Goal: Transaction & Acquisition: Download file/media

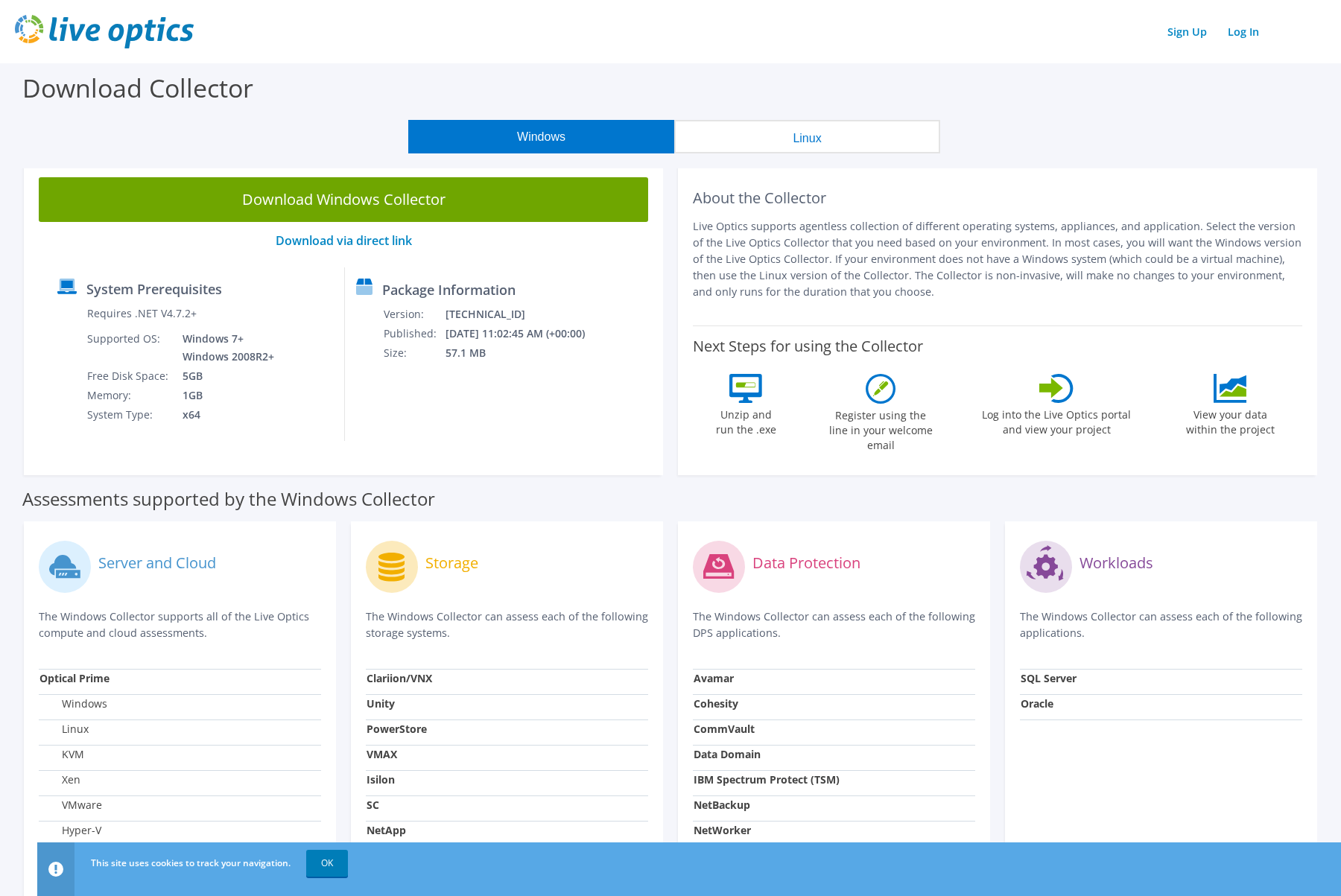
click at [841, 40] on div "Sign Up Log In" at bounding box center [670, 31] width 1312 height 34
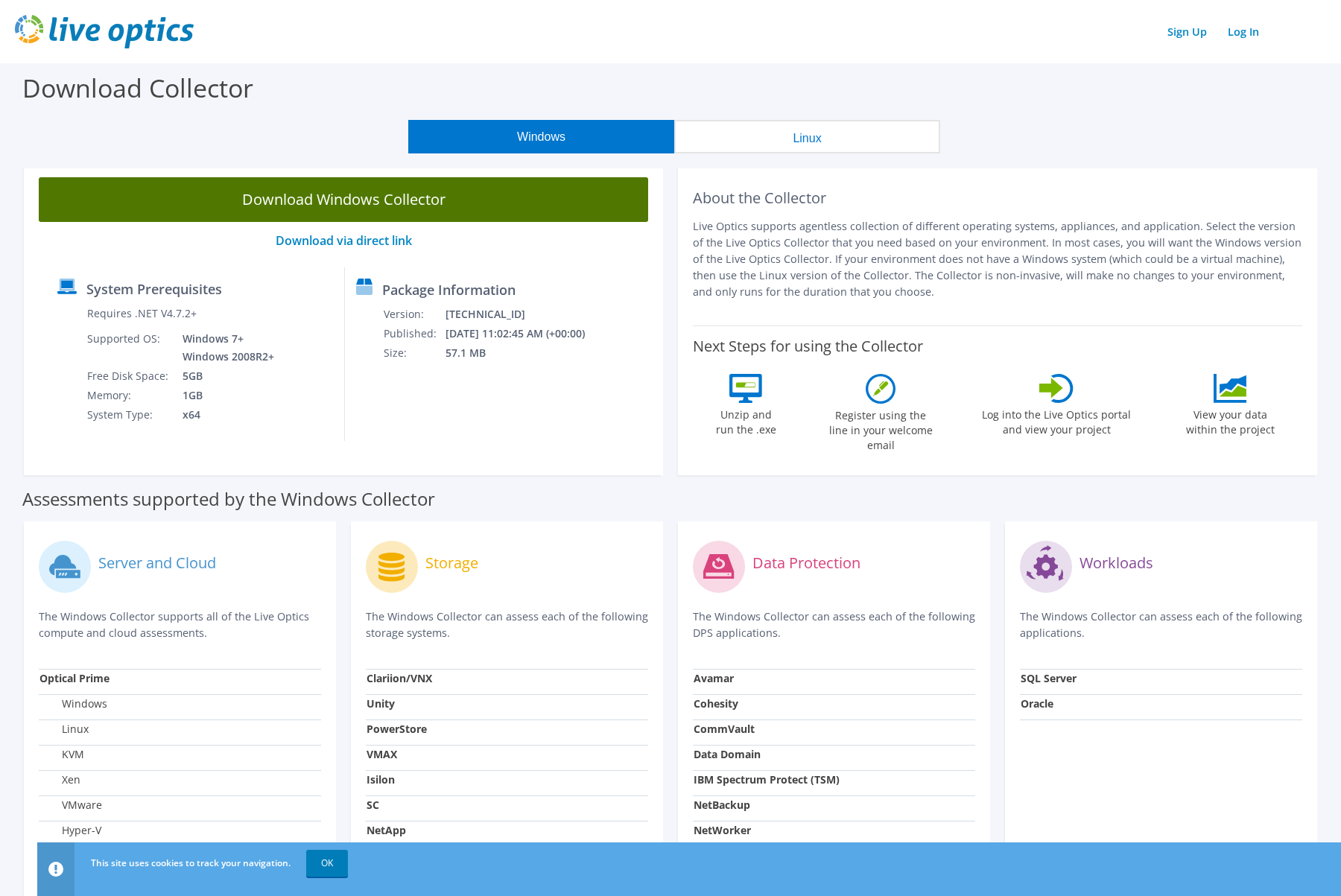
click at [400, 206] on link "Download Windows Collector" at bounding box center [343, 200] width 610 height 45
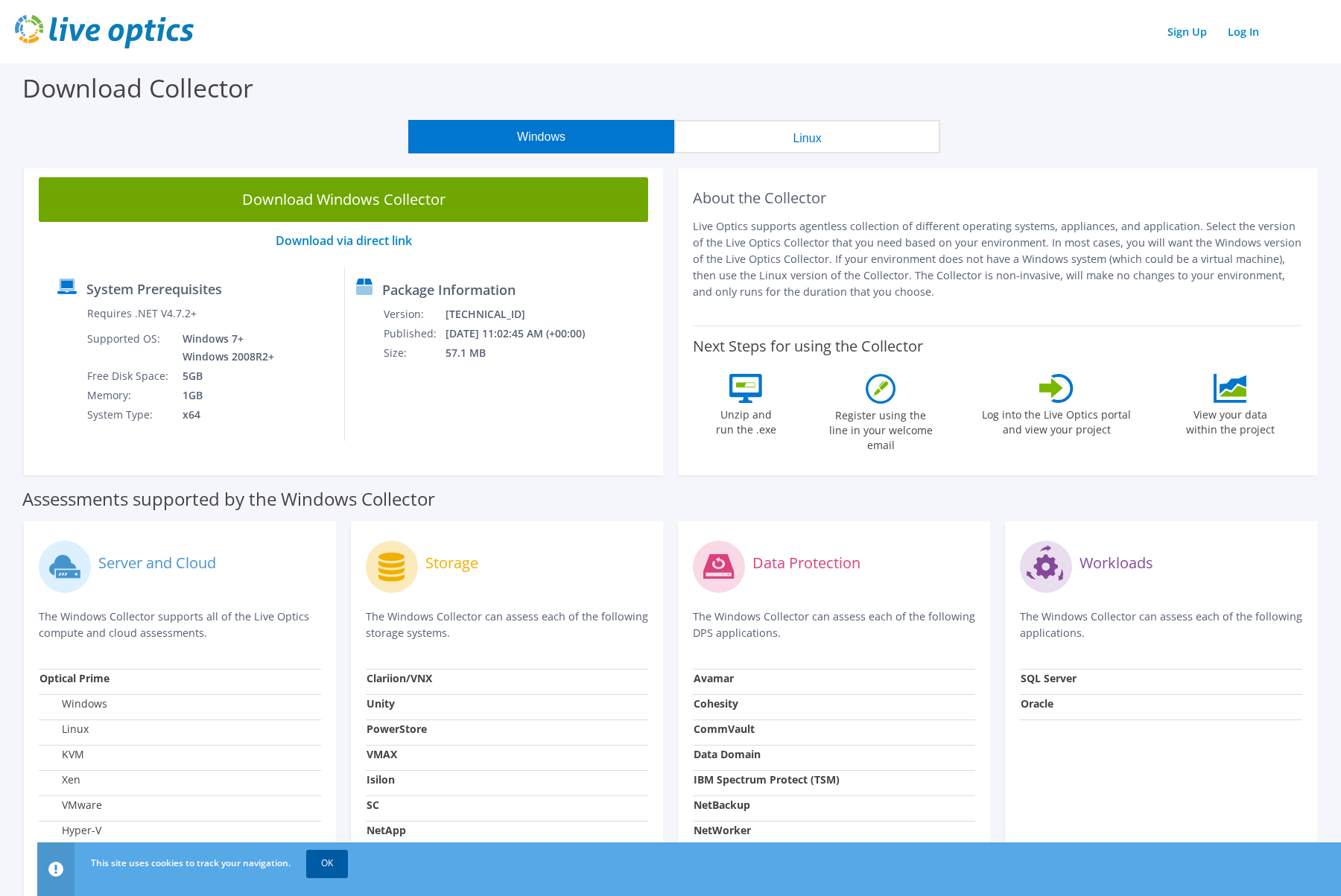
click at [327, 869] on link "OK" at bounding box center [328, 863] width 42 height 27
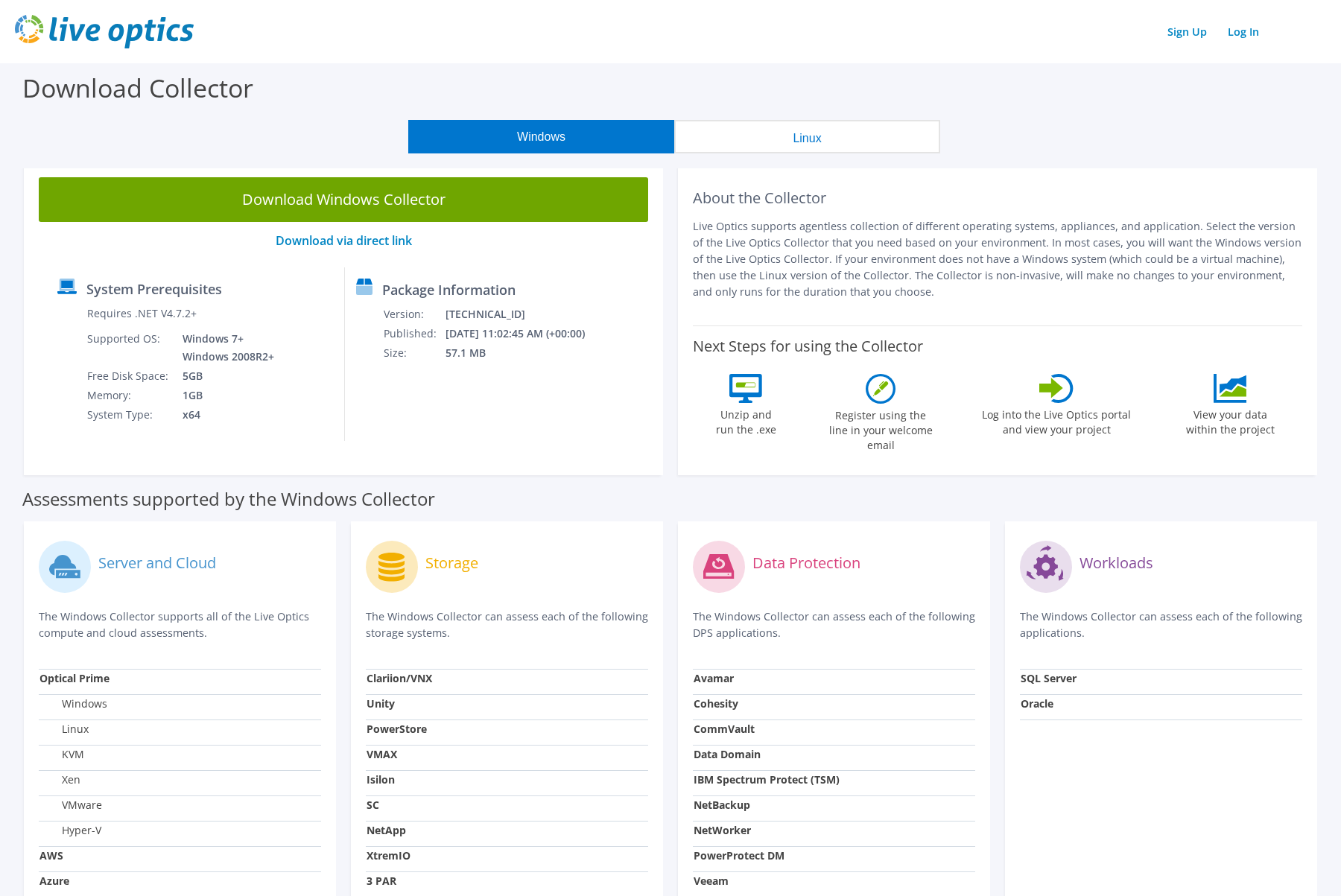
click at [812, 138] on button "Linux" at bounding box center [807, 136] width 266 height 34
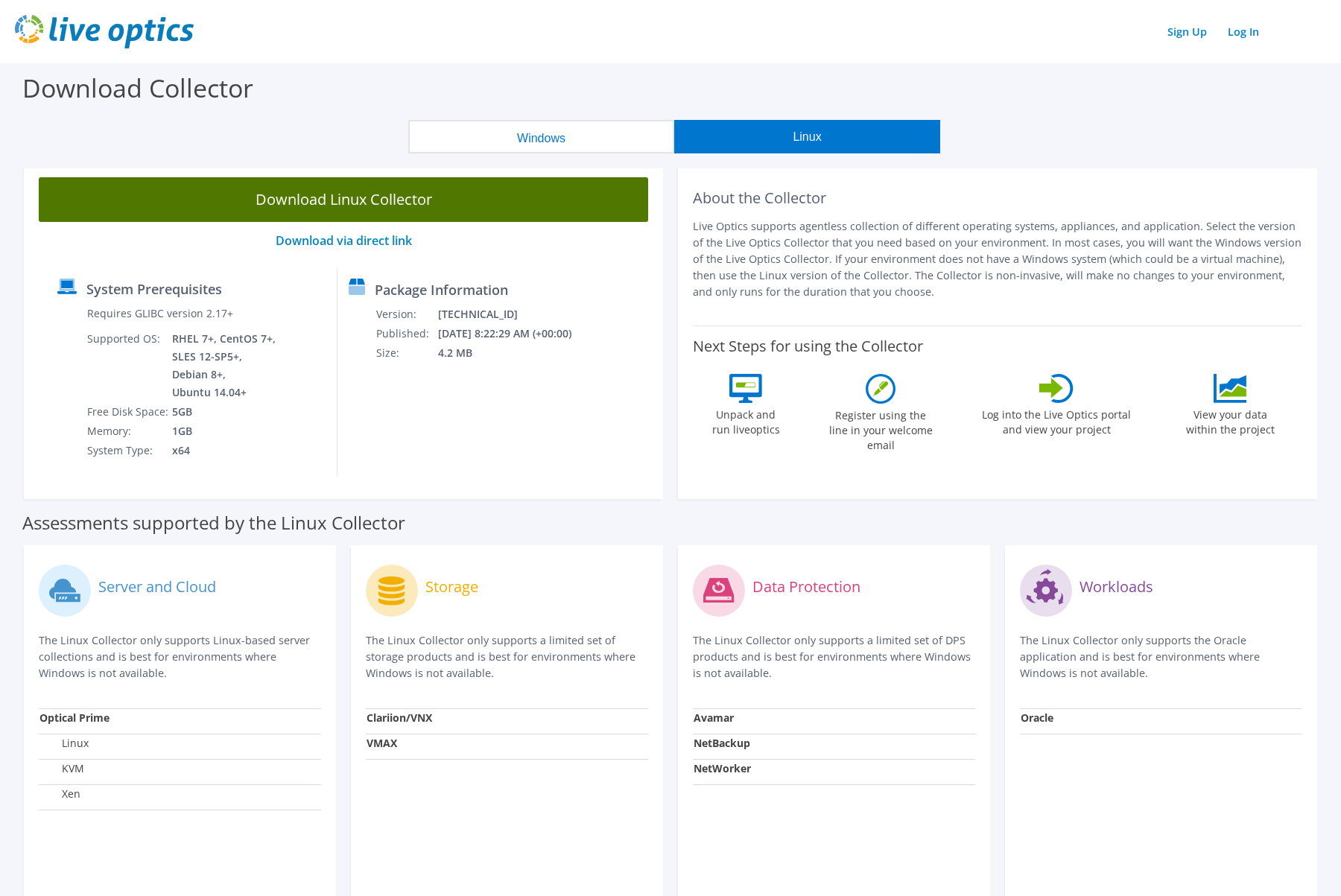
click at [447, 209] on link "Download Linux Collector" at bounding box center [343, 200] width 610 height 45
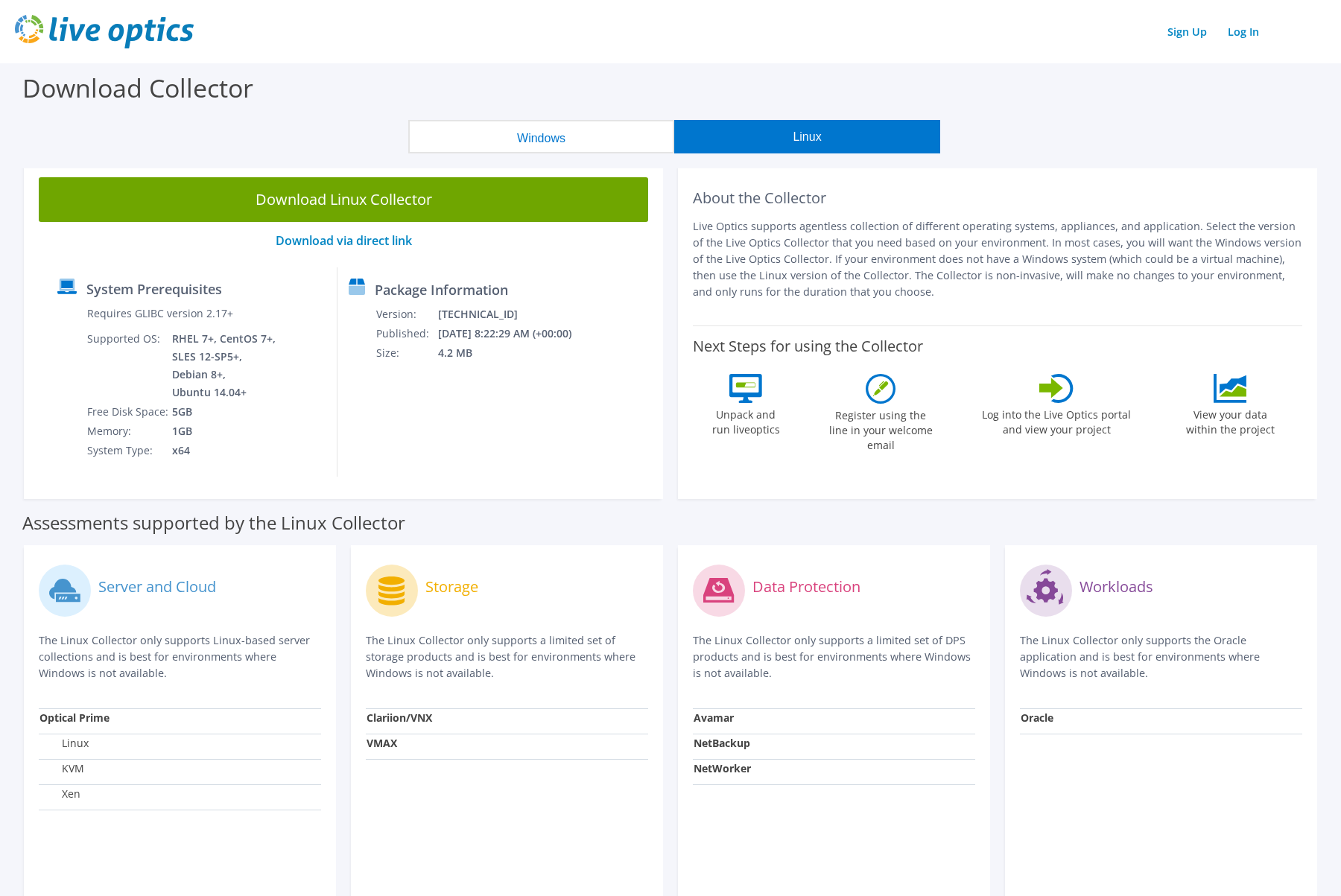
click at [273, 129] on div "Windows Linux" at bounding box center [674, 136] width 1319 height 34
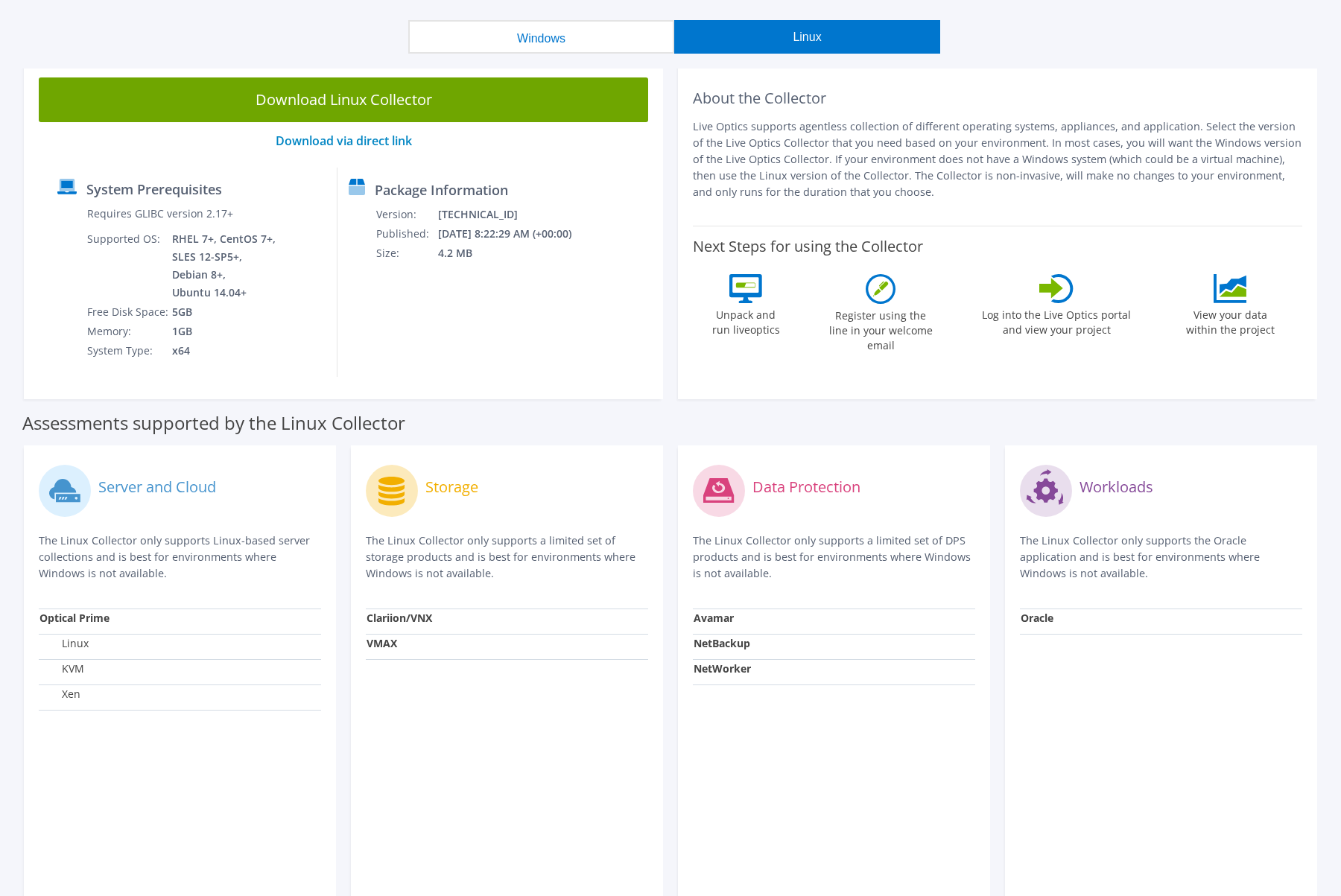
scroll to position [98, 0]
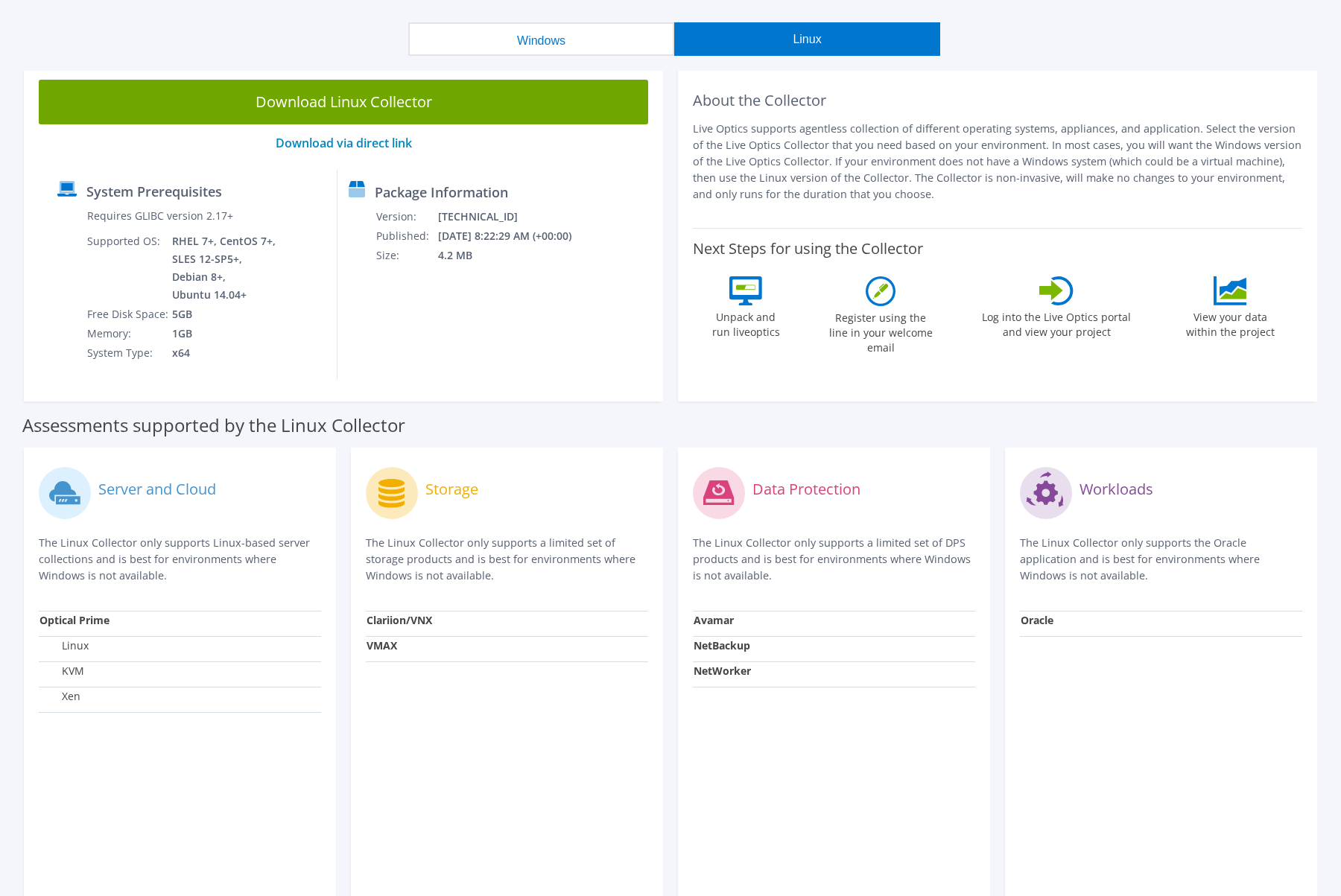
click at [536, 46] on button "Windows" at bounding box center [541, 38] width 266 height 34
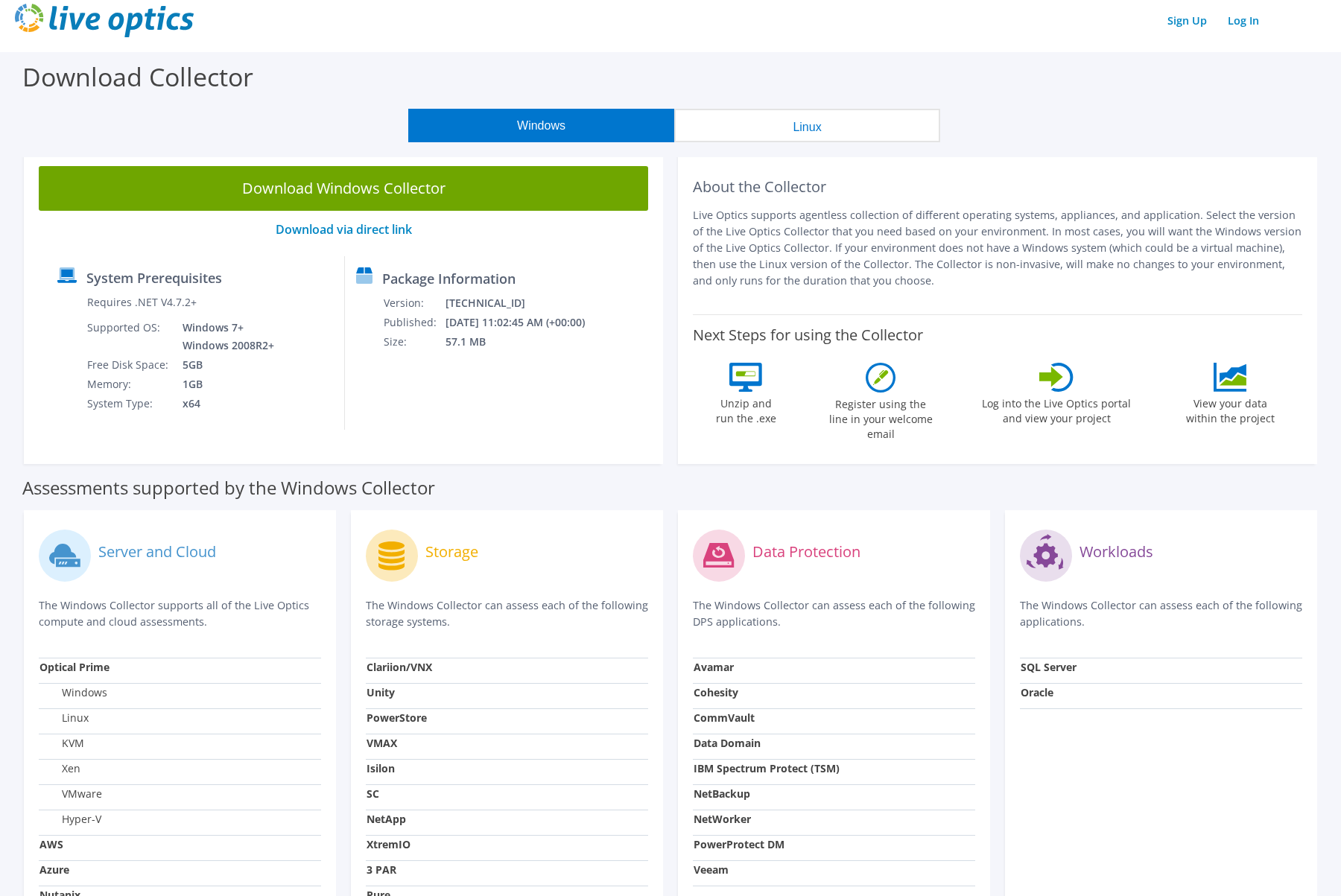
scroll to position [0, 0]
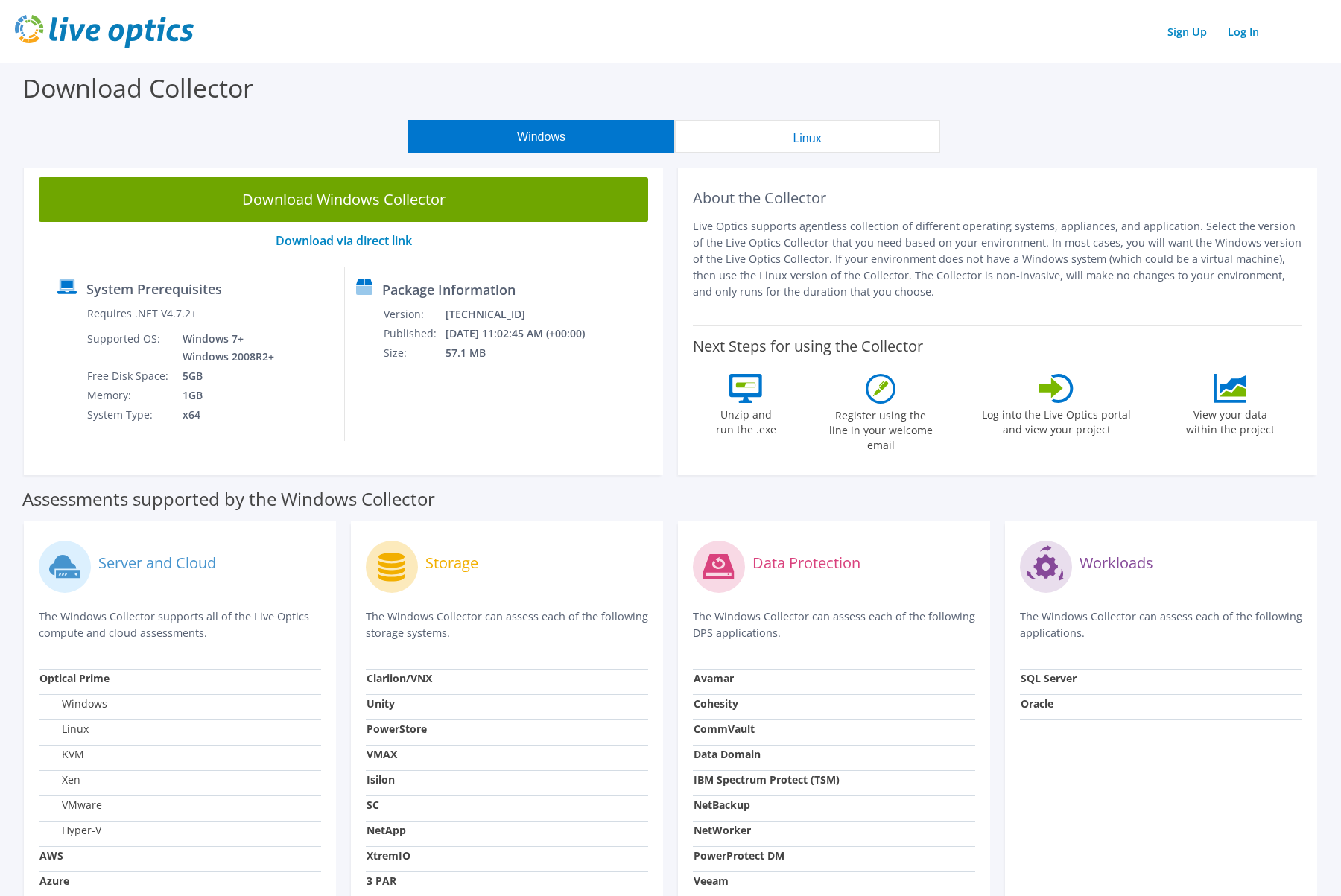
click at [544, 44] on div "Sign Up Log In" at bounding box center [670, 31] width 1312 height 34
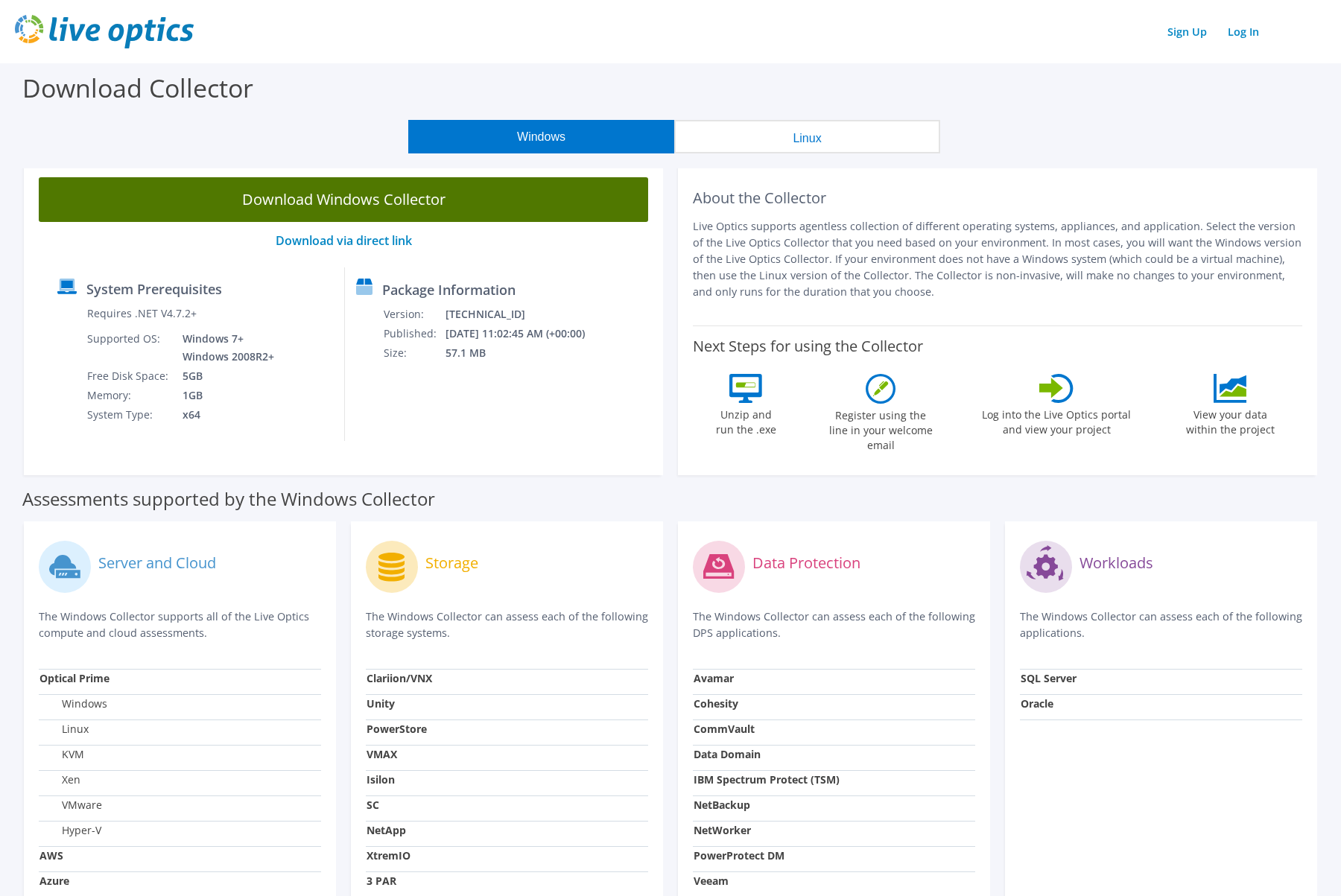
click at [431, 197] on link "Download Windows Collector" at bounding box center [343, 200] width 610 height 45
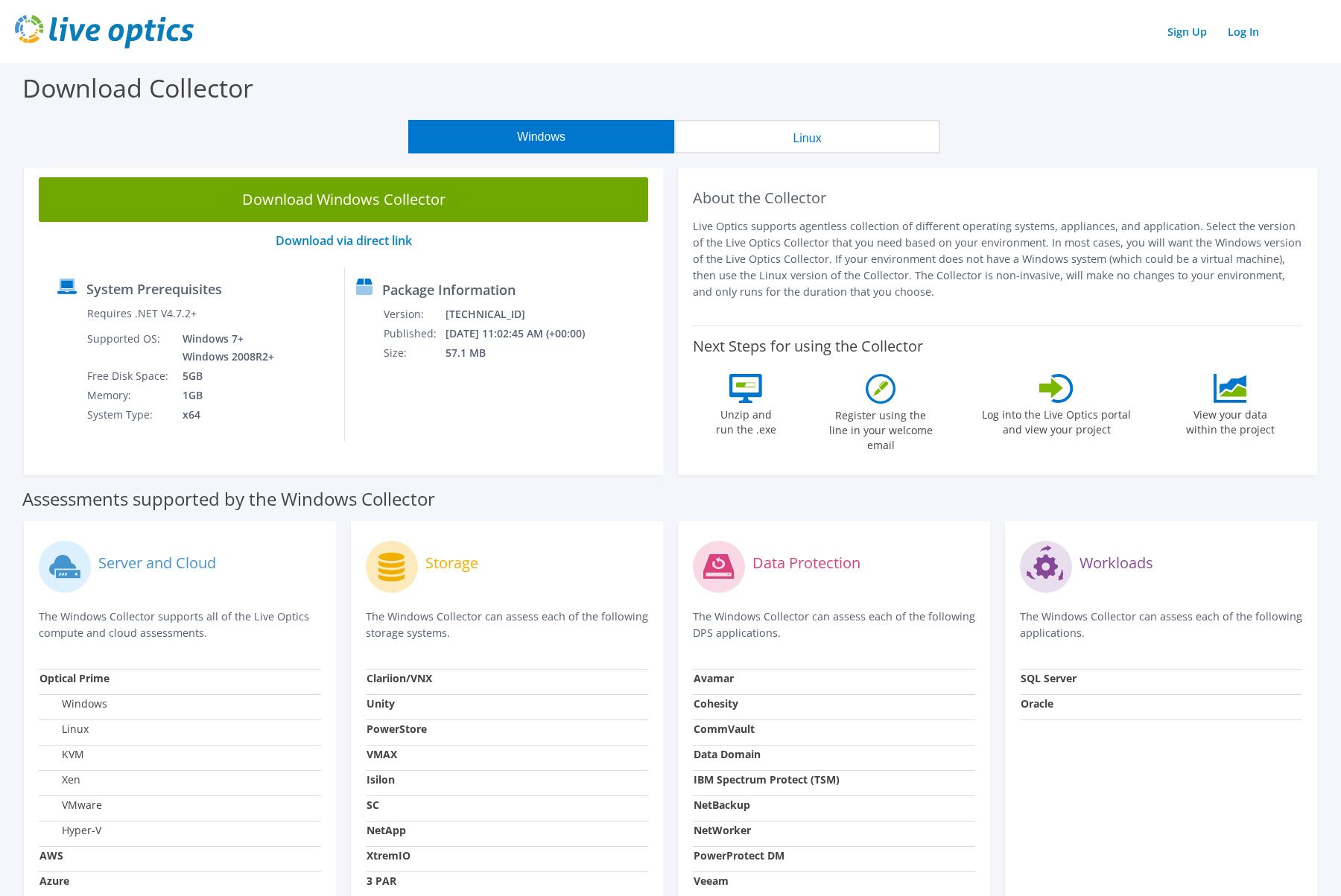
click at [749, 135] on button "Linux" at bounding box center [807, 136] width 266 height 34
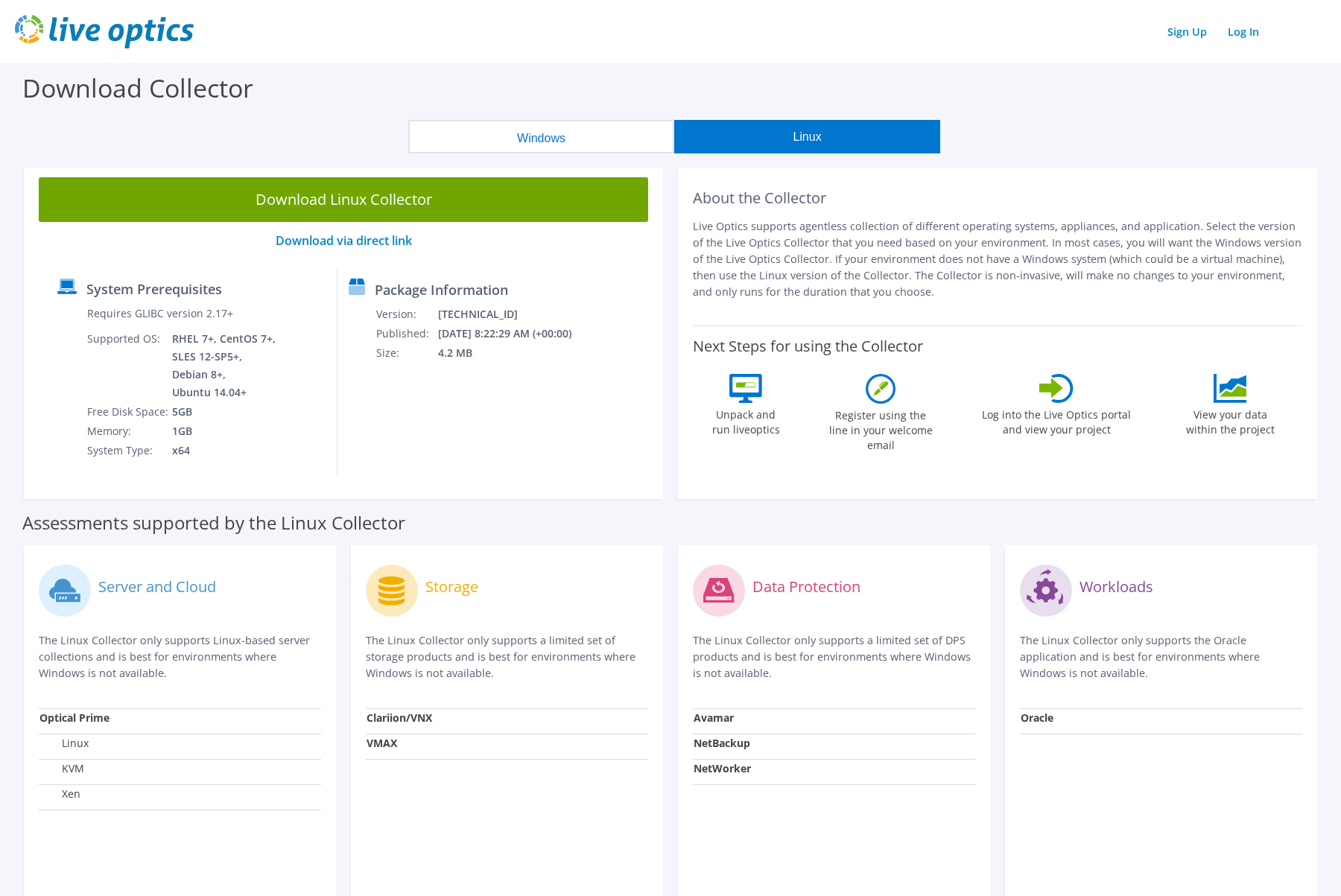
click at [603, 135] on button "Windows" at bounding box center [541, 136] width 266 height 34
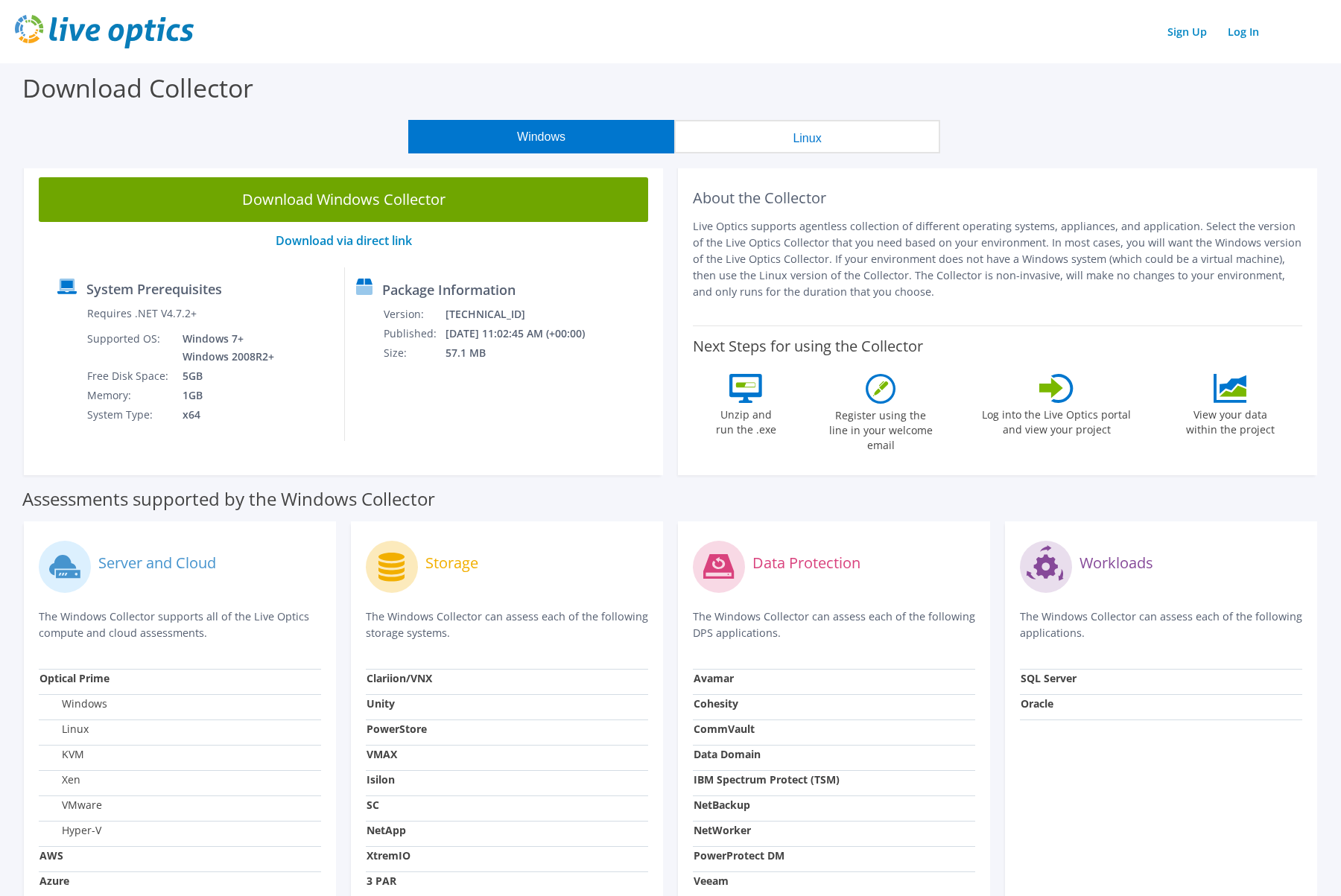
click at [996, 330] on div "Next Steps for using the Collector Unzip and run the .exe Register using the li…" at bounding box center [998, 393] width 610 height 135
click at [892, 410] on label "Register using the line in your welcome email" at bounding box center [881, 428] width 112 height 49
click at [1030, 38] on div "Sign Up Log In" at bounding box center [670, 31] width 1312 height 34
